Goal: Information Seeking & Learning: Check status

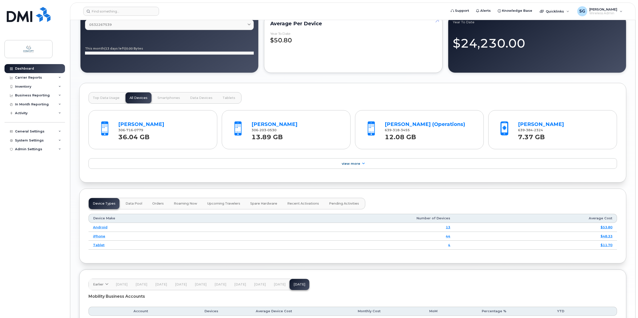
scroll to position [450, 0]
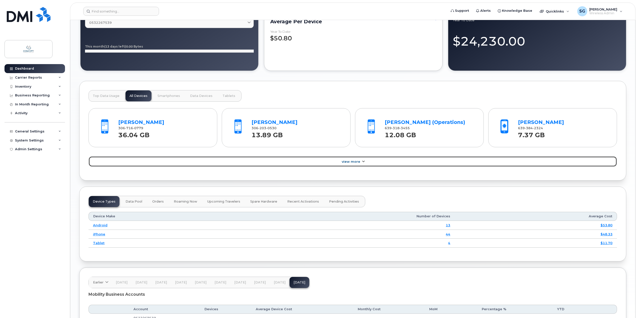
click at [236, 156] on link "View More" at bounding box center [353, 161] width 529 height 11
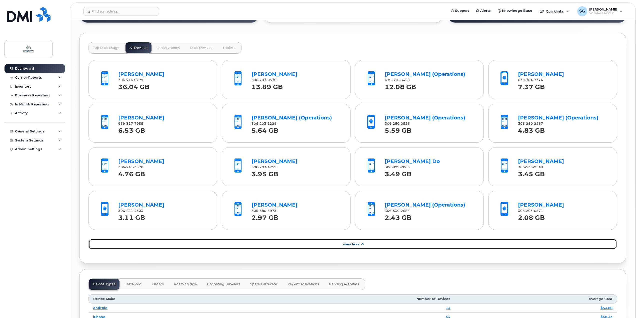
scroll to position [500, 0]
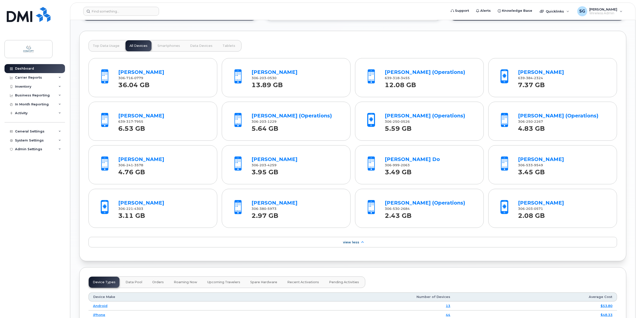
click at [359, 255] on div "Top Data Usage All Devices Smartphones Data Devices Tablets Ian Poetker 306 716…" at bounding box center [352, 146] width 547 height 230
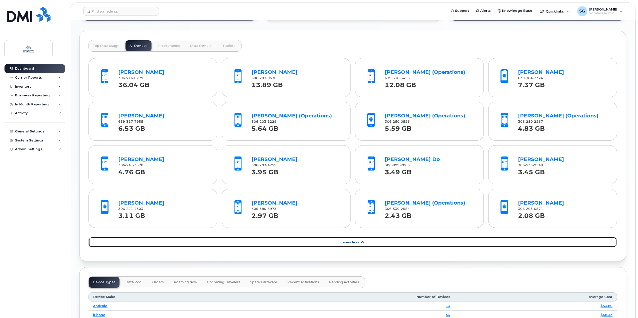
click at [341, 242] on link "View Less" at bounding box center [353, 242] width 529 height 11
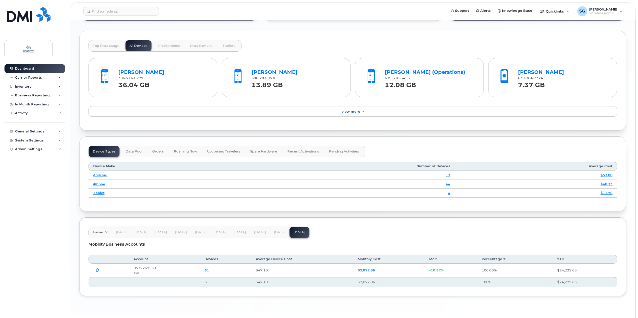
click at [335, 117] on div "Ian Poetker 306 716 0779 36.04 GB Stephen Glauser 306 203 0530 13.89 GB James E…" at bounding box center [353, 87] width 529 height 70
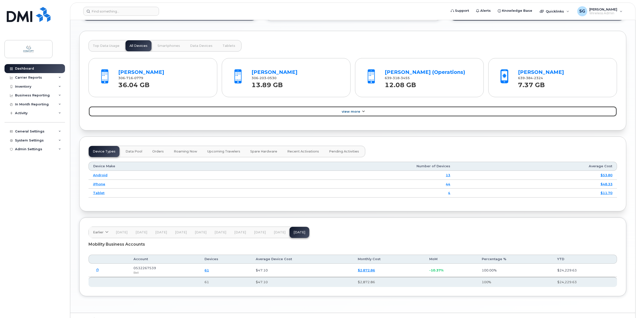
click at [339, 108] on link "View More" at bounding box center [353, 111] width 529 height 11
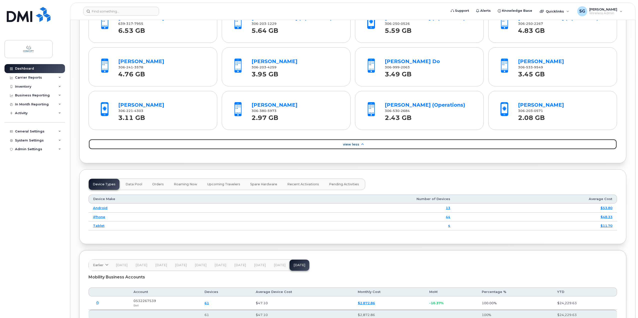
scroll to position [600, 0]
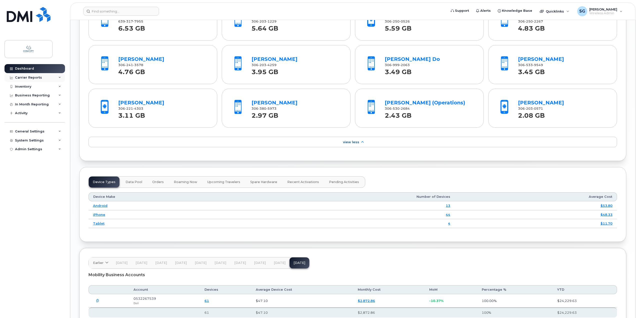
click at [40, 77] on div "Carrier Reports" at bounding box center [35, 77] width 61 height 9
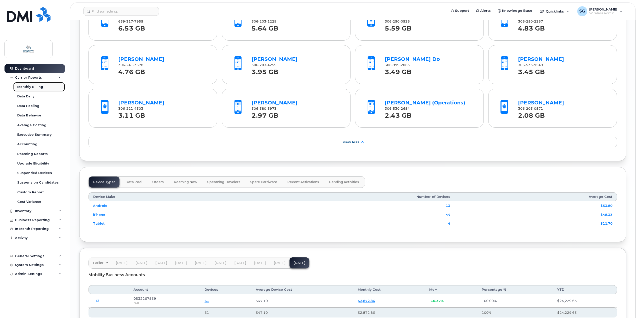
click at [33, 88] on div "Monthly Billing" at bounding box center [30, 87] width 26 height 5
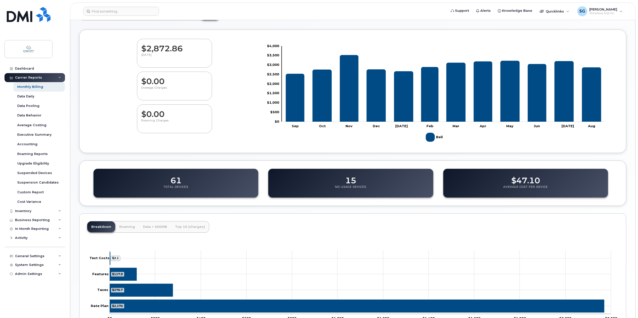
scroll to position [75, 0]
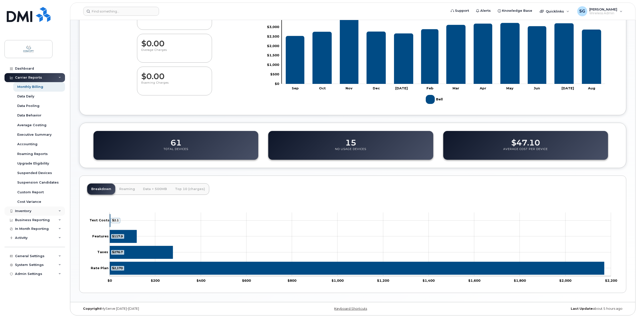
click at [30, 207] on div "Inventory" at bounding box center [35, 210] width 61 height 9
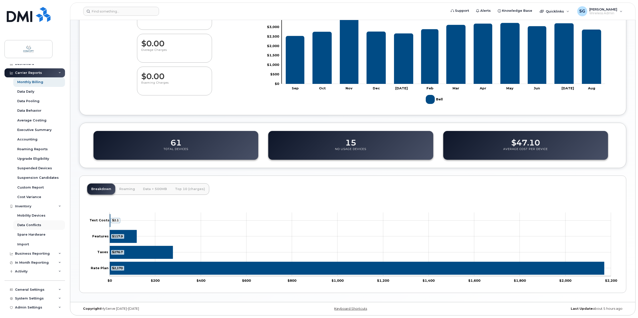
scroll to position [6, 0]
click at [34, 252] on div "Business Reporting" at bounding box center [32, 252] width 35 height 4
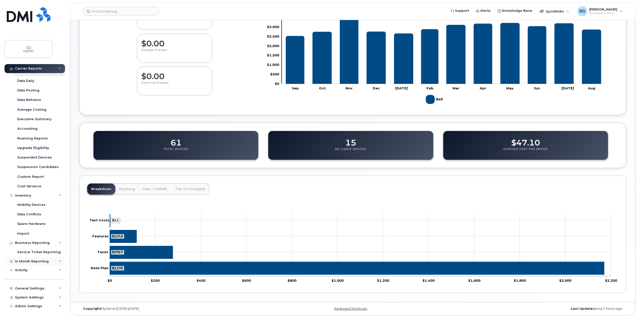
click at [33, 260] on div "In Month Reporting" at bounding box center [32, 261] width 34 height 4
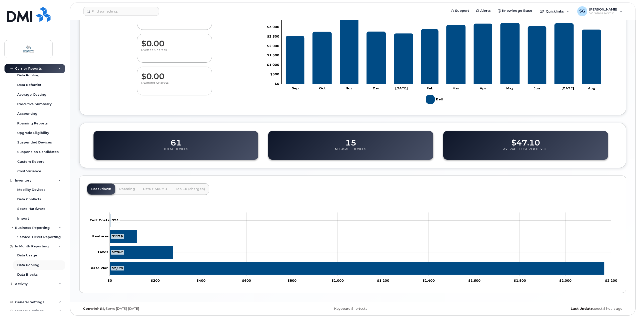
scroll to position [44, 0]
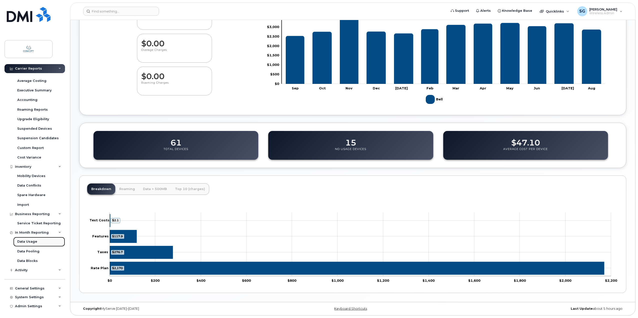
click at [29, 239] on link "Data Usage" at bounding box center [39, 242] width 52 height 10
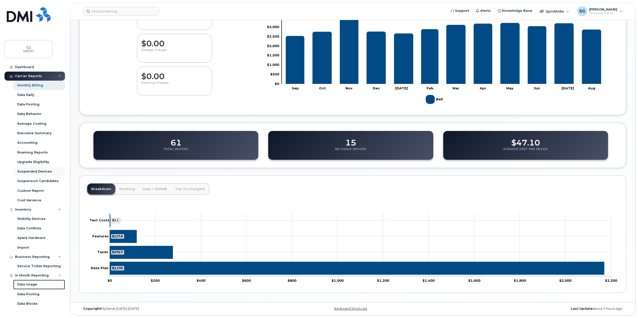
scroll to position [0, 0]
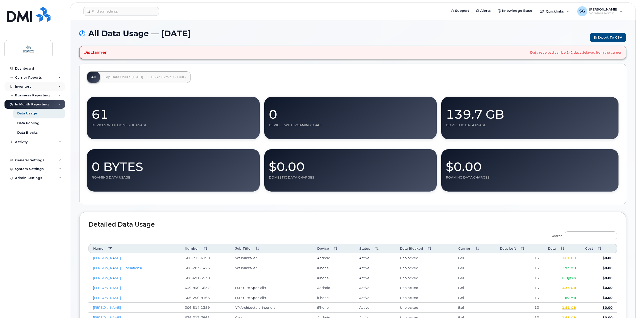
click at [33, 88] on div "Inventory" at bounding box center [35, 86] width 61 height 9
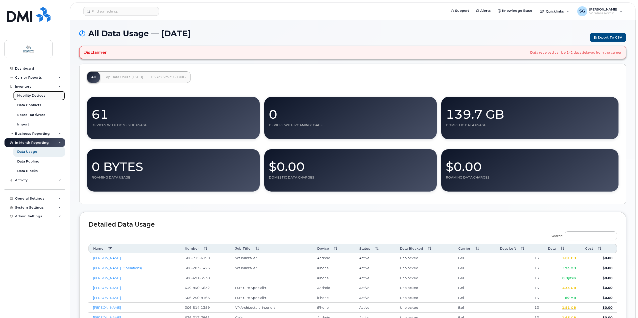
click at [34, 95] on div "Mobility Devices" at bounding box center [31, 95] width 28 height 5
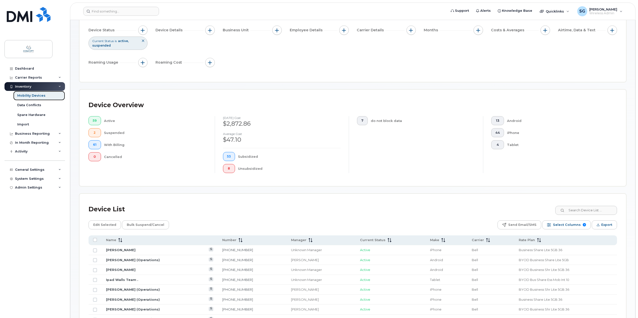
scroll to position [150, 0]
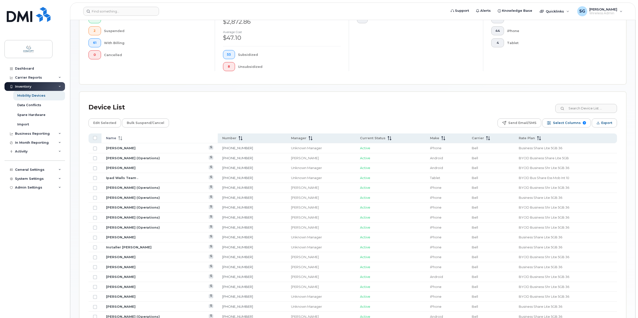
click at [426, 135] on th "Name" at bounding box center [447, 138] width 42 height 10
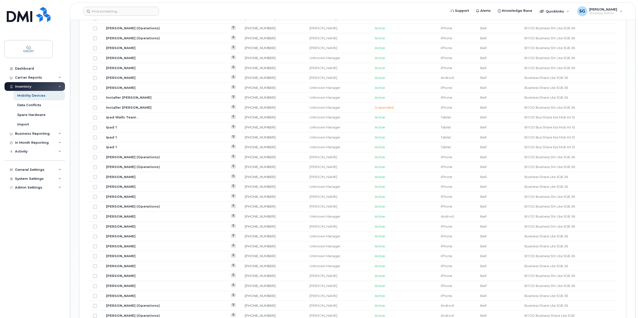
scroll to position [516, 0]
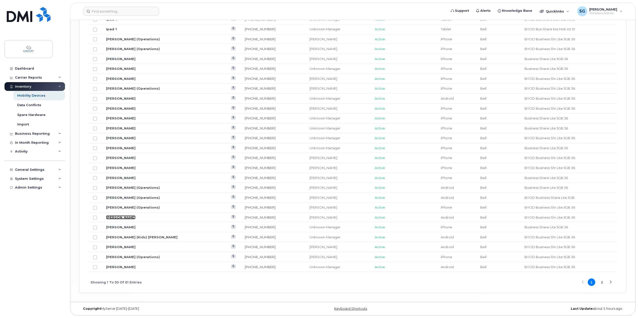
click at [130, 217] on link "[PERSON_NAME]" at bounding box center [121, 217] width 30 height 4
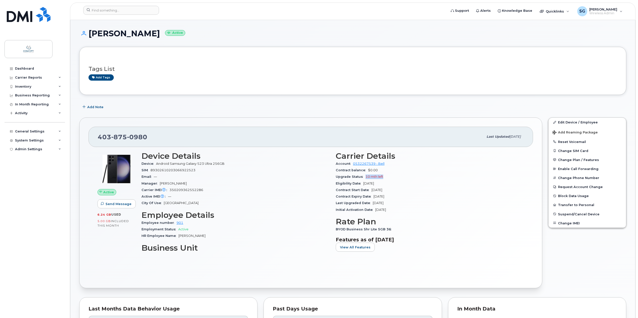
drag, startPoint x: 395, startPoint y: 175, endPoint x: 366, endPoint y: 178, distance: 28.9
click at [366, 178] on div "Upgrade Status 10 mth left" at bounding box center [430, 176] width 188 height 7
click at [366, 178] on span "10 mth left" at bounding box center [375, 177] width 18 height 4
click at [391, 177] on div "Upgrade Status 10 mth left" at bounding box center [430, 176] width 188 height 7
click at [298, 185] on div "Manager Larry Glauser" at bounding box center [236, 183] width 188 height 7
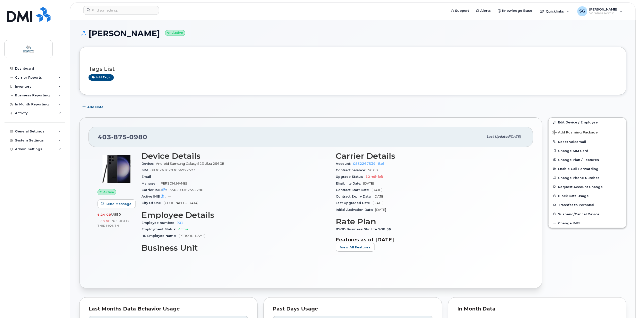
click at [272, 176] on div "Email —" at bounding box center [236, 176] width 188 height 7
